Goal: Navigation & Orientation: Find specific page/section

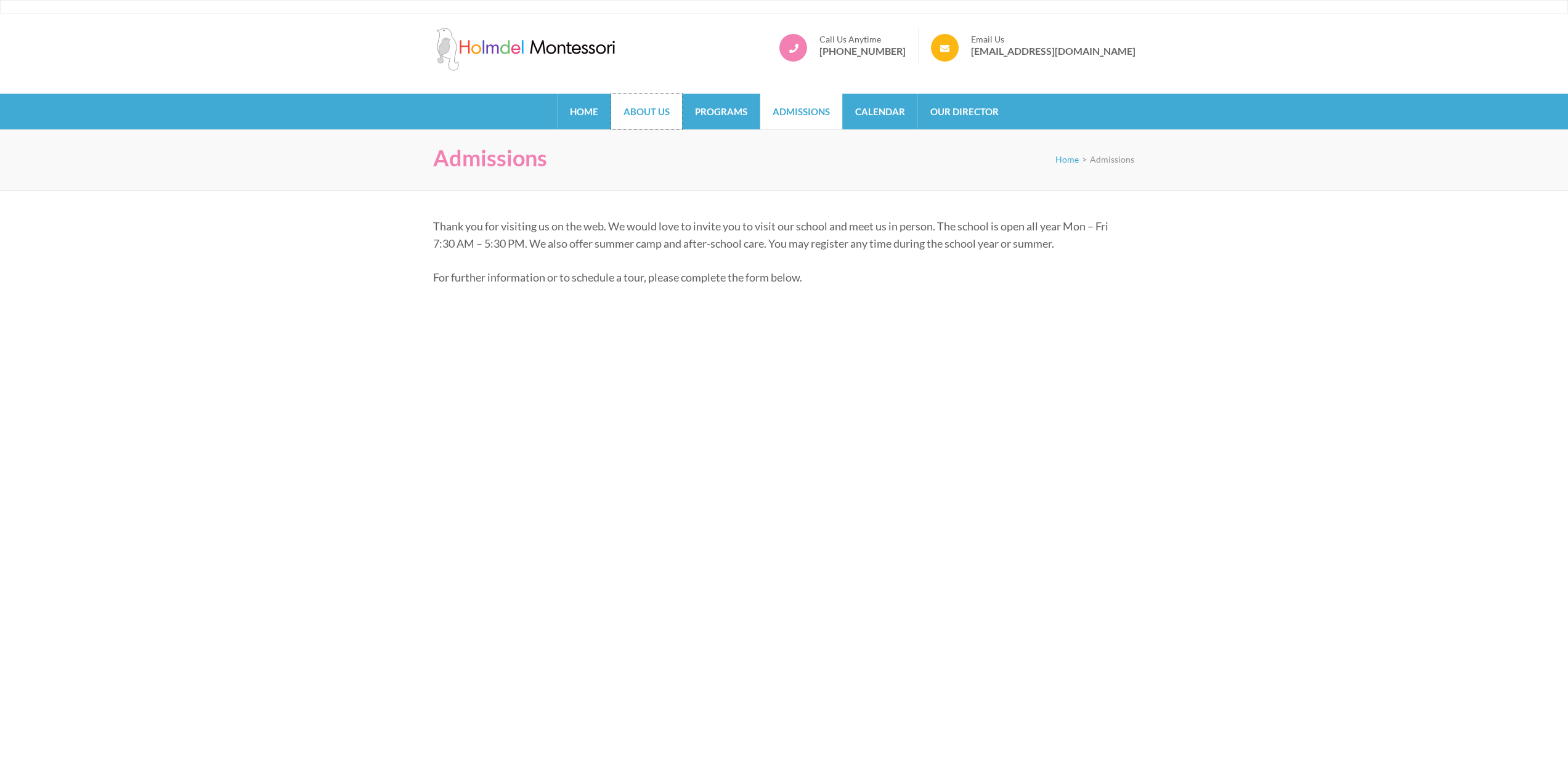
click at [653, 110] on link "About Us" at bounding box center [646, 112] width 70 height 36
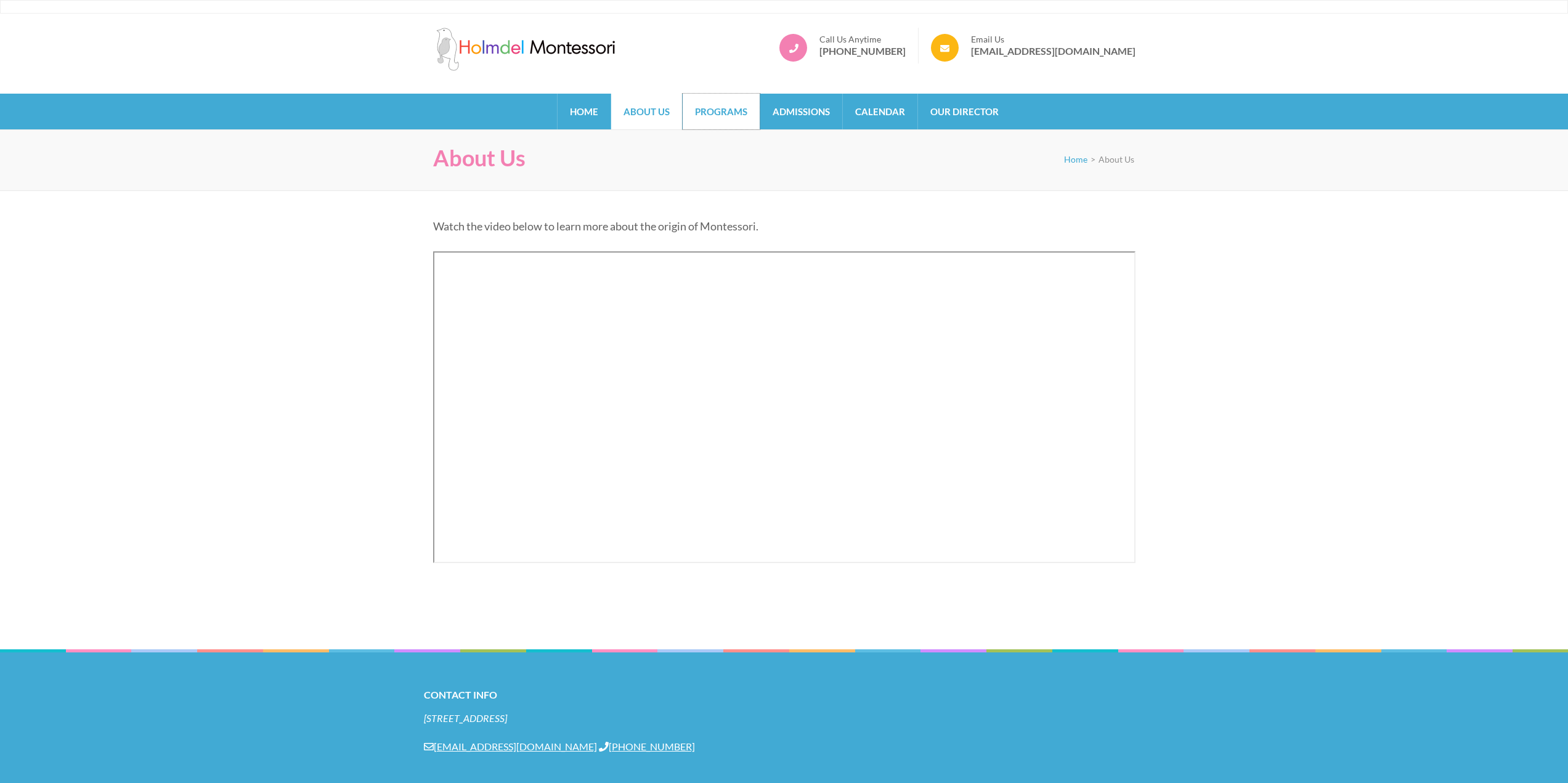
click at [746, 112] on link "Programs" at bounding box center [721, 112] width 77 height 36
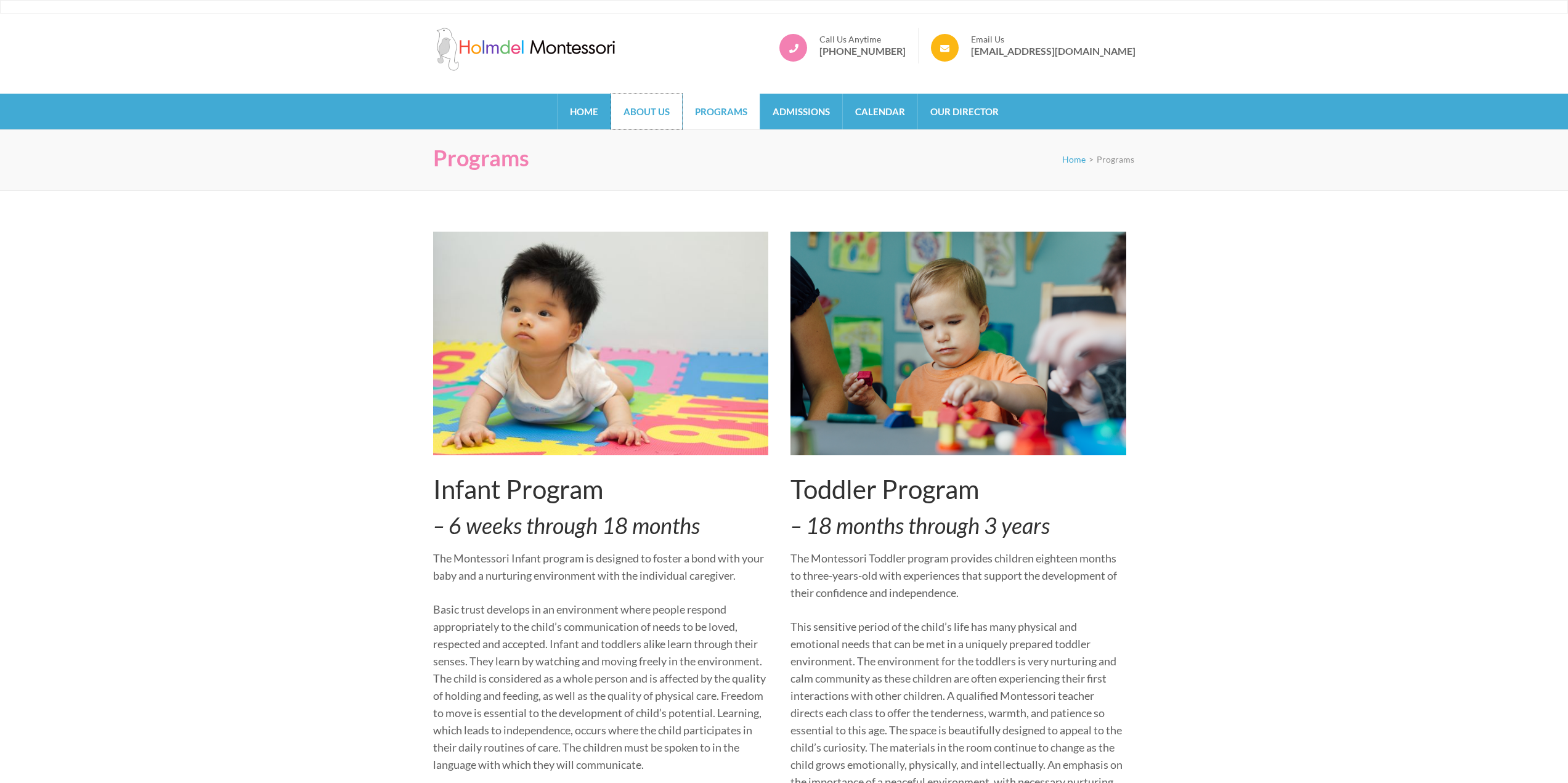
click at [643, 114] on link "About Us" at bounding box center [646, 112] width 70 height 36
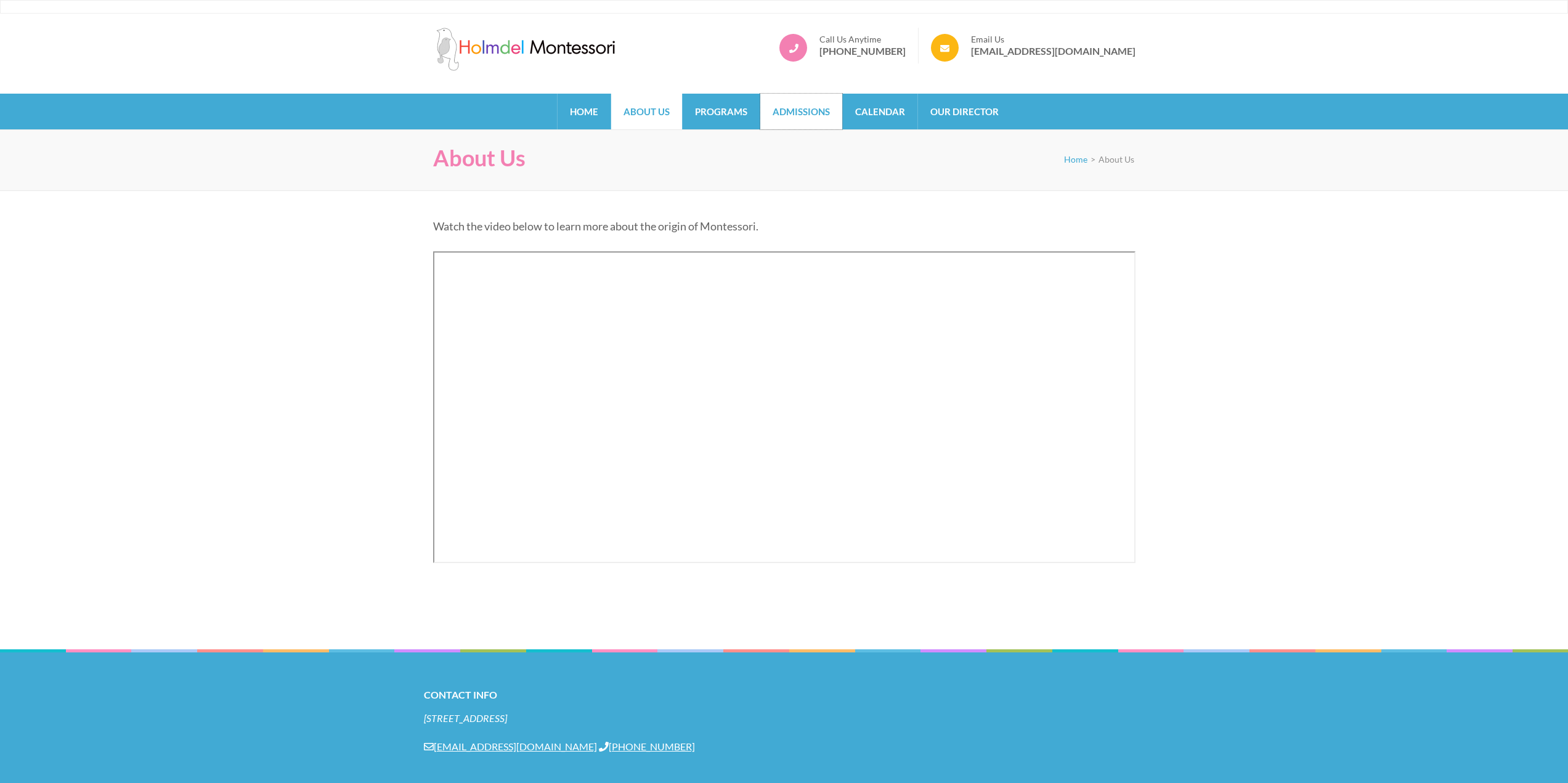
click at [790, 122] on link "Admissions" at bounding box center [801, 112] width 82 height 36
